Goal: Task Accomplishment & Management: Manage account settings

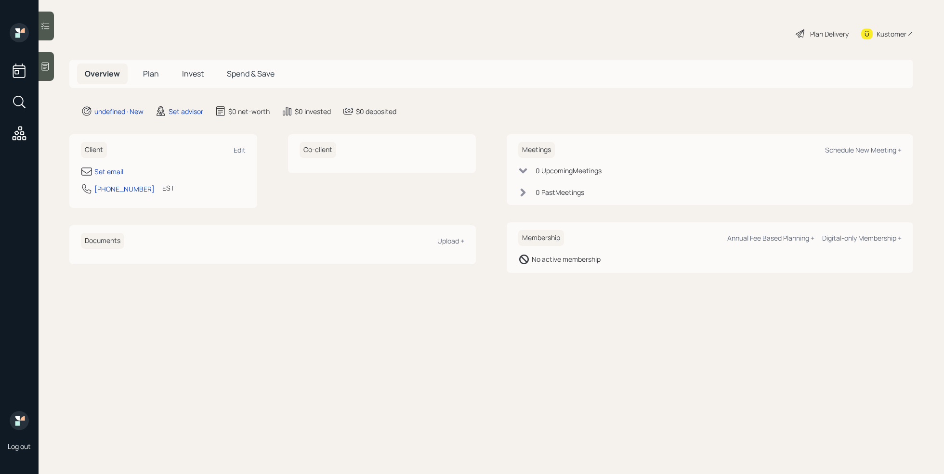
click at [45, 70] on icon at bounding box center [45, 67] width 10 height 10
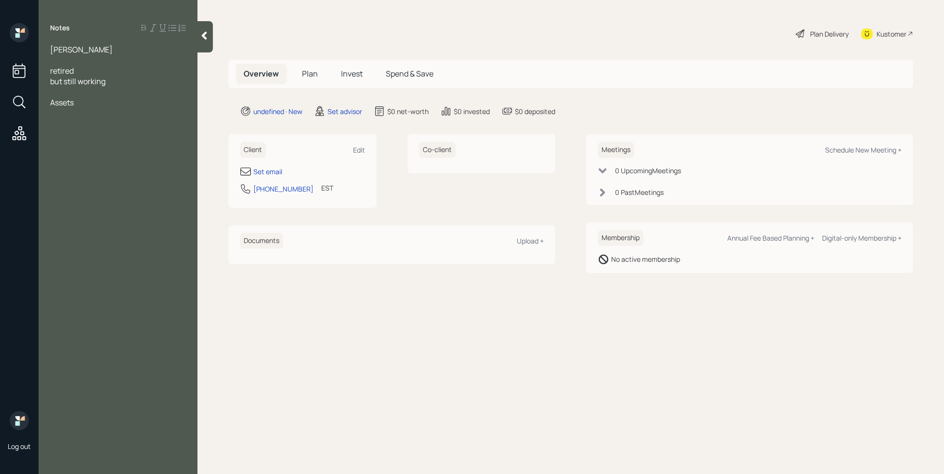
click at [59, 57] on div at bounding box center [118, 60] width 136 height 11
click at [85, 101] on div "Assets" at bounding box center [118, 102] width 136 height 11
click at [89, 117] on div "401k-" at bounding box center [118, 113] width 136 height 11
click at [101, 122] on div "IRA-" at bounding box center [118, 123] width 136 height 11
click at [111, 110] on div "401k-100k" at bounding box center [118, 113] width 136 height 11
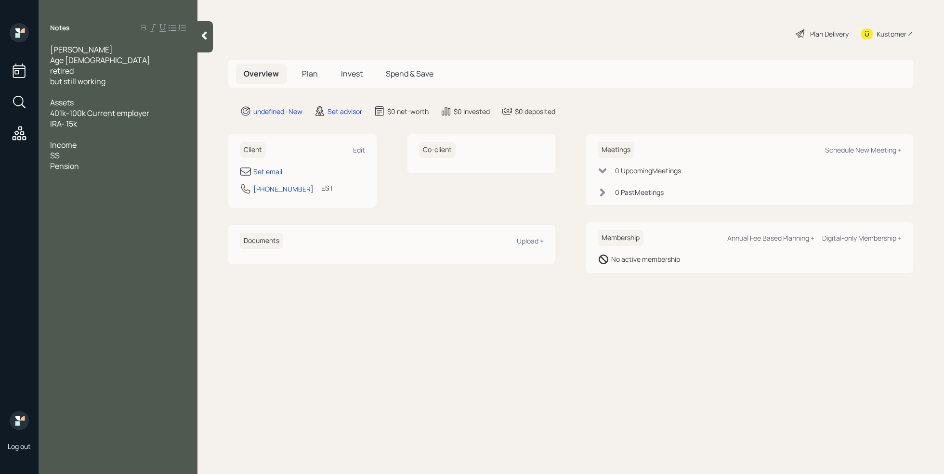
click at [92, 125] on div "IRA- 15k" at bounding box center [118, 123] width 136 height 11
click at [82, 166] on div "SS" at bounding box center [118, 166] width 136 height 11
click at [86, 181] on div "Pension" at bounding box center [118, 176] width 136 height 11
click at [125, 83] on div "but still working" at bounding box center [118, 81] width 136 height 11
click at [128, 189] on div "Annual Income -" at bounding box center [118, 187] width 136 height 11
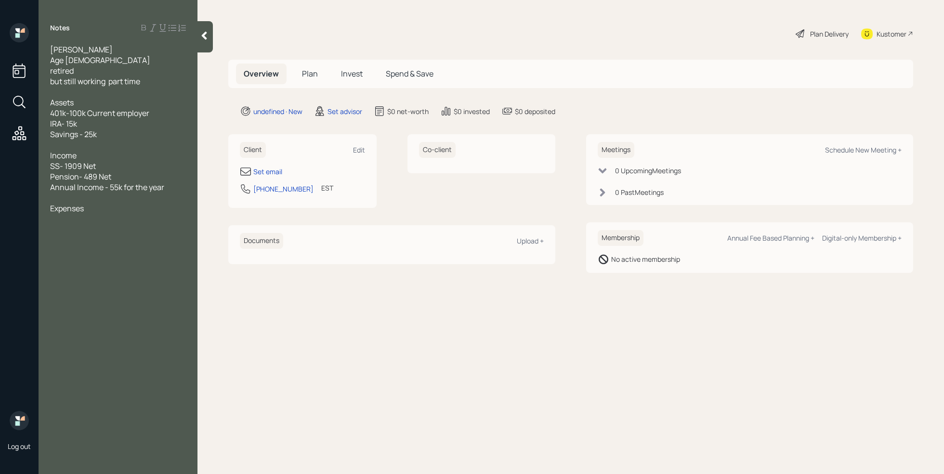
click at [176, 184] on div "Annual Income - 55k for the year" at bounding box center [118, 187] width 136 height 11
click at [80, 221] on div at bounding box center [118, 219] width 136 height 11
click at [147, 221] on div "3k a month, but it varies" at bounding box center [118, 219] width 136 height 11
click at [146, 218] on div "3k a month, but it varies" at bounding box center [118, 219] width 136 height 11
click at [86, 50] on span "[PERSON_NAME]" at bounding box center [81, 49] width 63 height 11
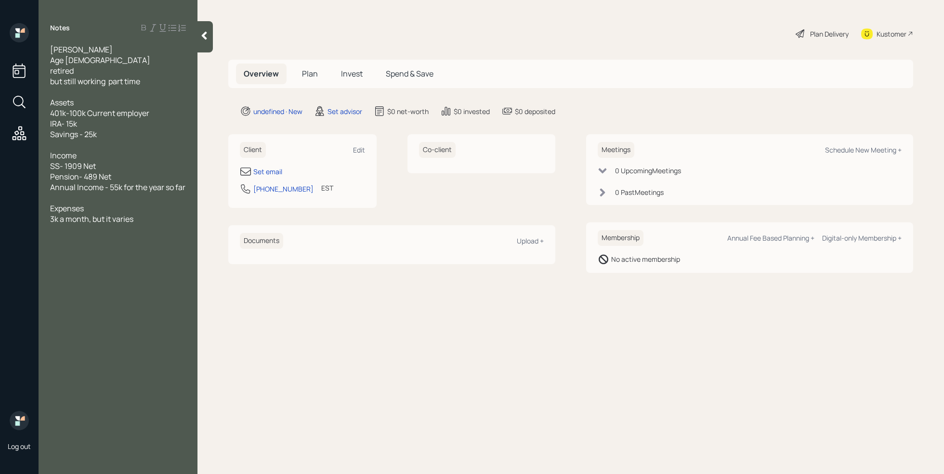
click at [161, 220] on div "3k a month, but it varies" at bounding box center [118, 219] width 136 height 11
click at [92, 77] on span "but still working part time" at bounding box center [95, 81] width 90 height 11
click at [93, 71] on div "retired" at bounding box center [118, 70] width 136 height 11
click at [64, 198] on div at bounding box center [118, 198] width 136 height 11
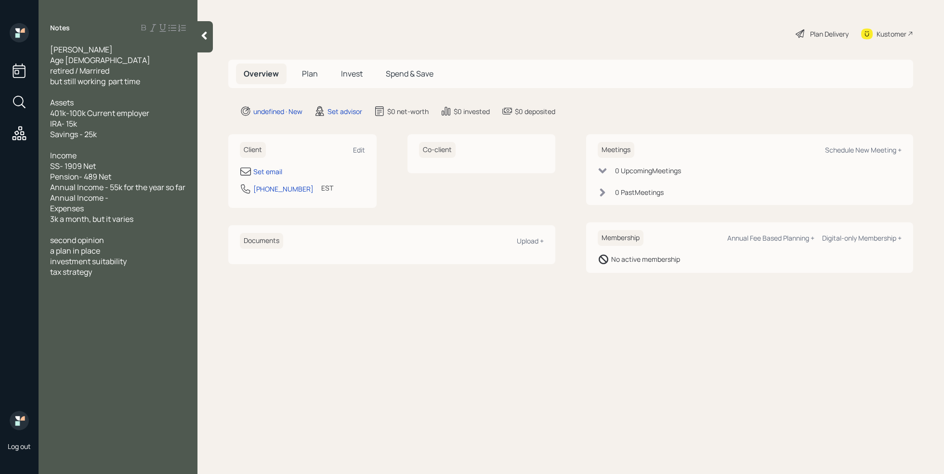
click at [102, 198] on span "Annual Income -" at bounding box center [79, 198] width 58 height 11
click at [145, 197] on div "Annual Income Wife -" at bounding box center [118, 198] width 136 height 11
click at [92, 236] on span "second opinion" at bounding box center [77, 240] width 54 height 11
click at [80, 230] on div at bounding box center [118, 229] width 136 height 11
click at [107, 284] on div "tax strategy" at bounding box center [118, 282] width 136 height 11
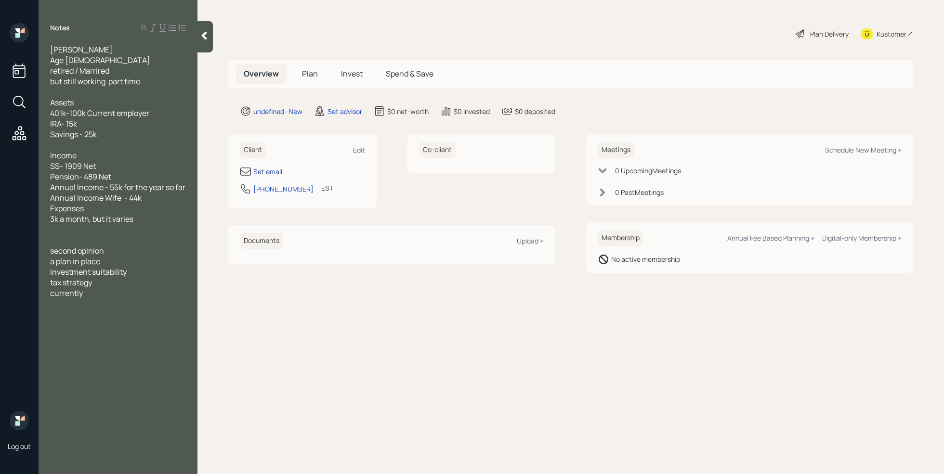
click at [269, 171] on div "Set email" at bounding box center [267, 172] width 29 height 10
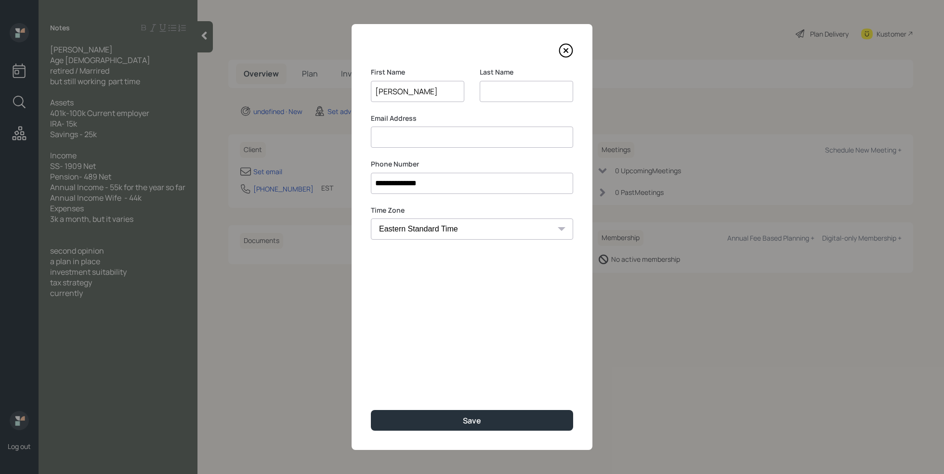
type input "[PERSON_NAME]"
click at [522, 87] on input at bounding box center [526, 91] width 93 height 21
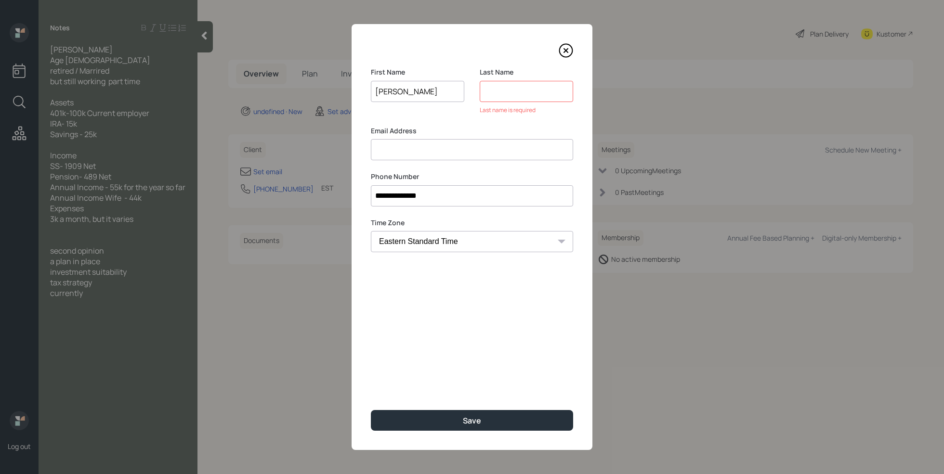
click at [403, 133] on div "Email Address" at bounding box center [472, 143] width 202 height 35
type input "[EMAIL_ADDRESS][DOMAIN_NAME]"
click at [507, 91] on input at bounding box center [526, 91] width 93 height 21
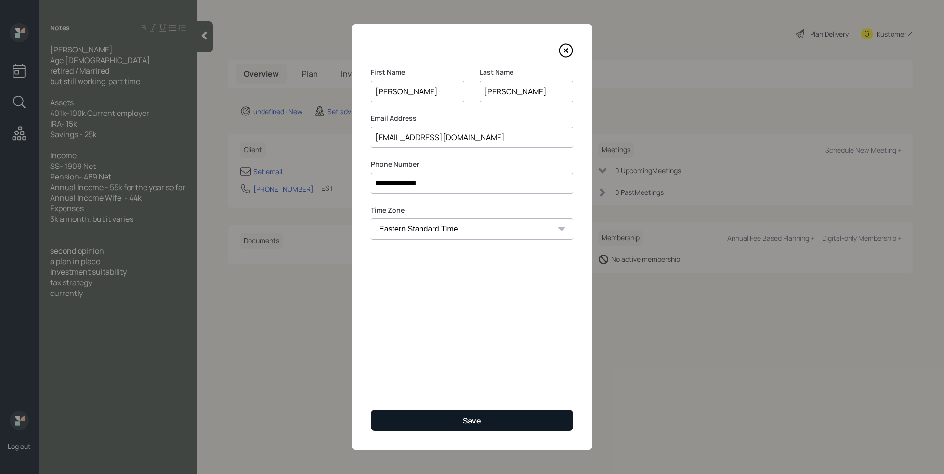
type input "[PERSON_NAME]"
click at [452, 414] on button "Save" at bounding box center [472, 420] width 202 height 21
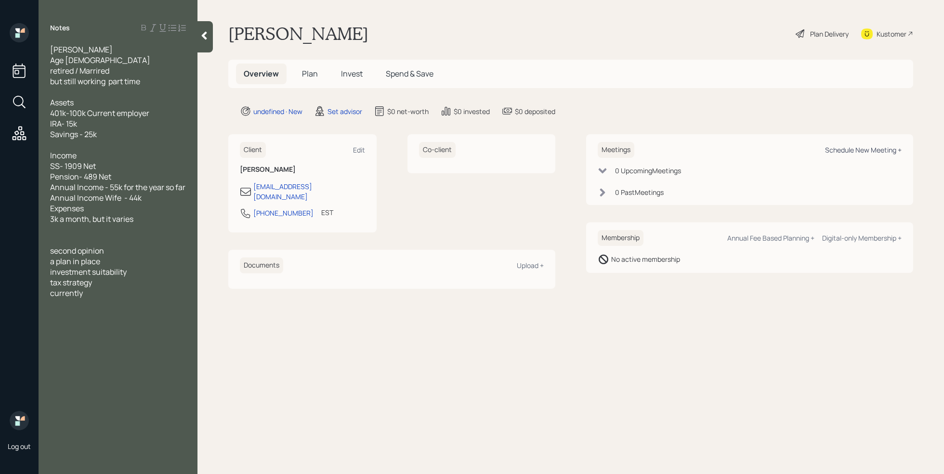
click at [866, 152] on div "Schedule New Meeting +" at bounding box center [863, 149] width 77 height 9
select select "round-[PERSON_NAME]"
